Goal: Find specific page/section: Find specific page/section

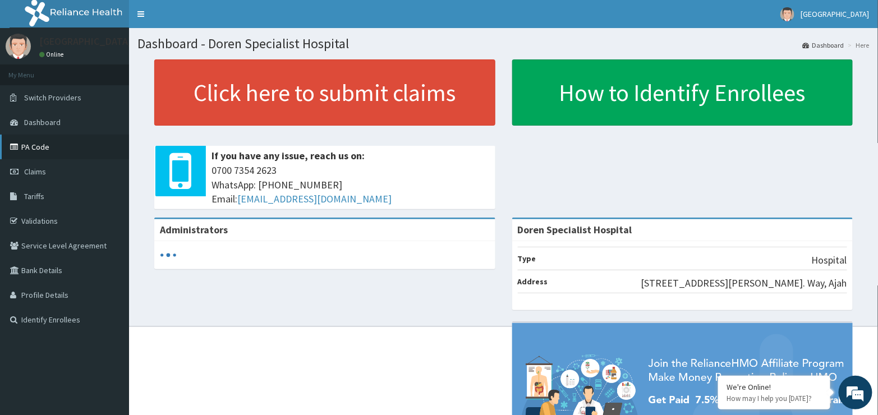
click at [30, 152] on link "PA Code" at bounding box center [64, 147] width 129 height 25
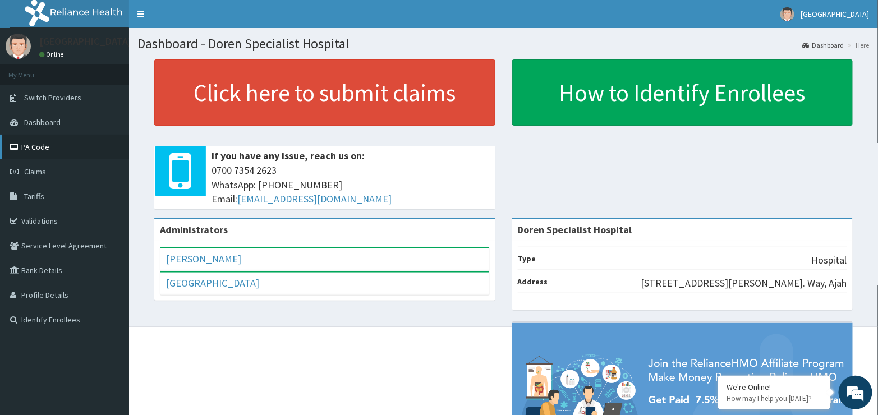
click at [28, 153] on link "PA Code" at bounding box center [64, 147] width 129 height 25
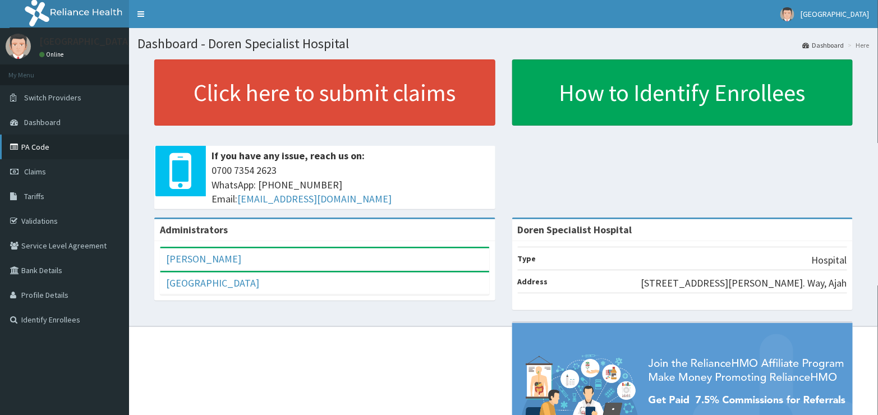
click at [48, 145] on link "PA Code" at bounding box center [64, 147] width 129 height 25
click at [31, 146] on link "PA Code" at bounding box center [64, 147] width 129 height 25
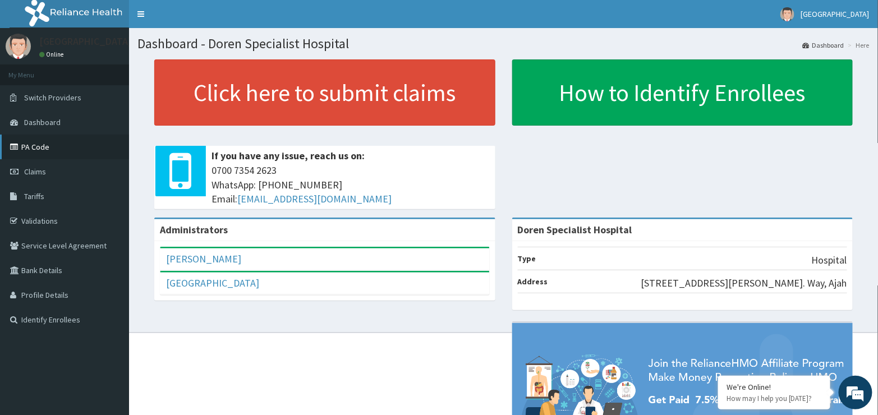
click at [40, 144] on link "PA Code" at bounding box center [64, 147] width 129 height 25
click at [28, 144] on link "PA Code" at bounding box center [64, 147] width 129 height 25
click at [38, 142] on link "PA Code" at bounding box center [64, 147] width 129 height 25
click at [41, 151] on link "PA Code" at bounding box center [64, 147] width 129 height 25
